Goal: Task Accomplishment & Management: Manage account settings

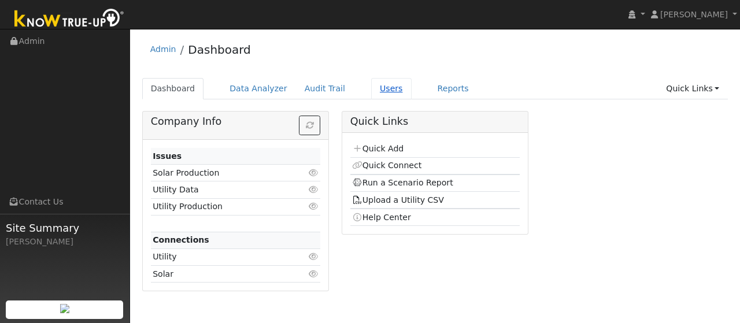
click at [371, 84] on link "Users" at bounding box center [391, 88] width 40 height 21
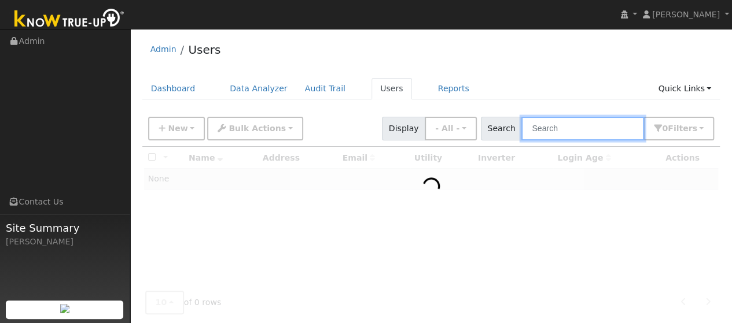
click at [578, 129] on input "text" at bounding box center [582, 129] width 123 height 24
type input "[PERSON_NAME]"
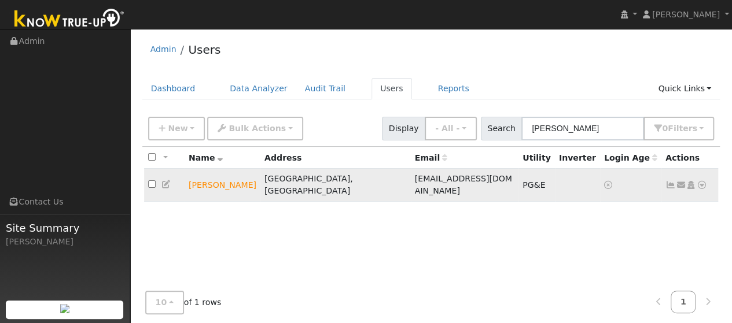
click at [703, 182] on icon at bounding box center [702, 185] width 10 height 8
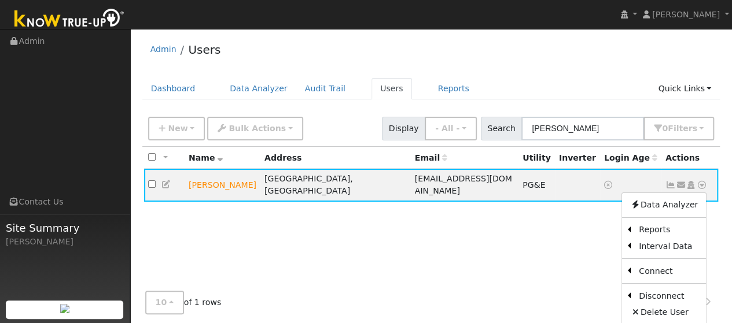
click at [364, 288] on div "10 10 25 50 100 of 1 rows 1" at bounding box center [431, 302] width 578 height 41
